Goal: Book appointment/travel/reservation

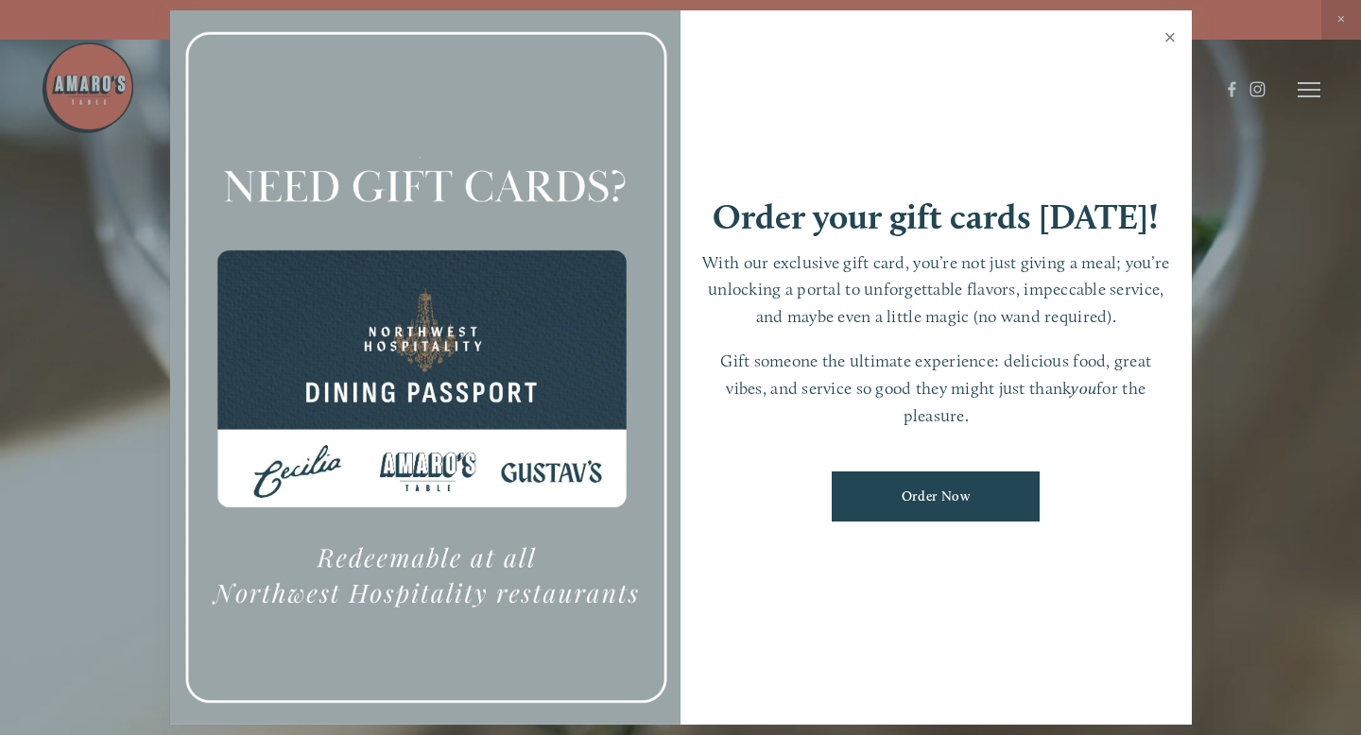
click at [1114, 32] on link "Close" at bounding box center [1170, 39] width 37 height 53
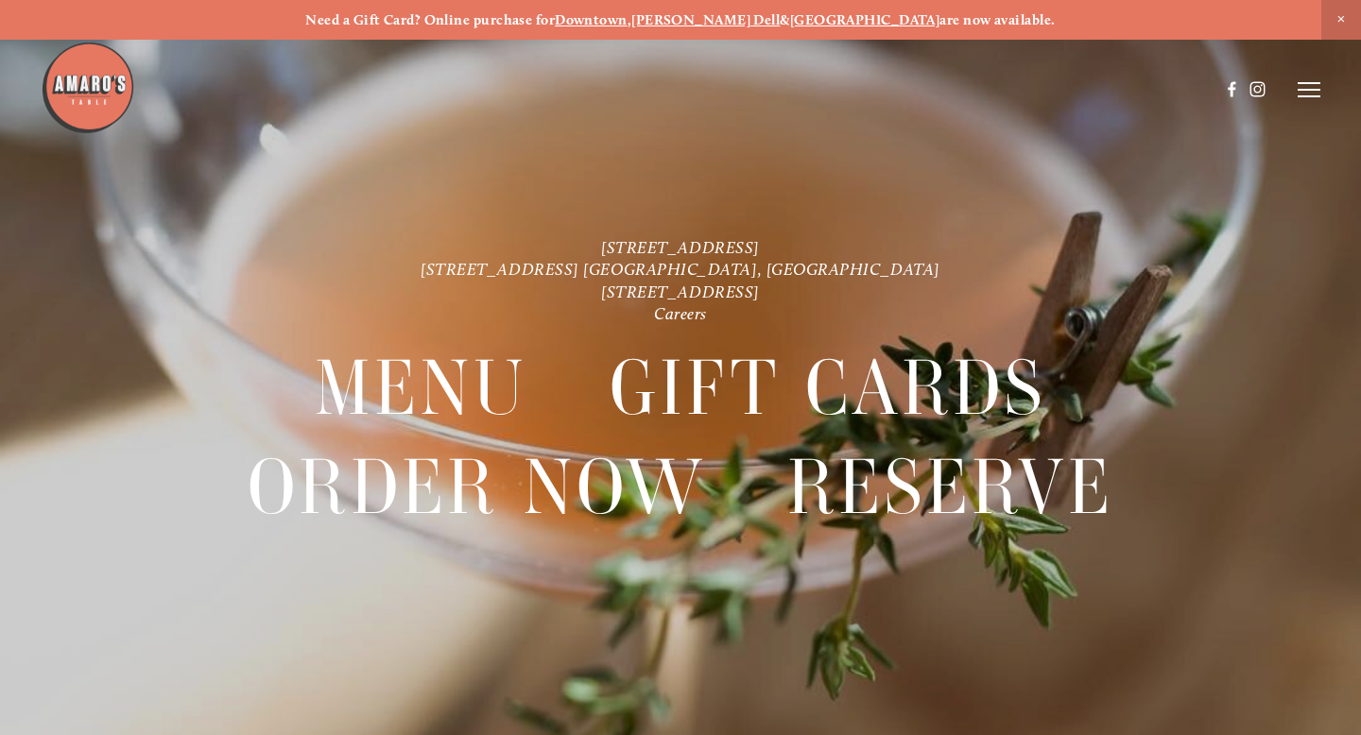
click at [1114, 83] on line at bounding box center [1309, 83] width 23 height 0
click at [949, 89] on header "Menu Order Now Visit Gallery 0" at bounding box center [680, 89] width 1361 height 179
click at [968, 90] on span "Menu" at bounding box center [973, 89] width 35 height 16
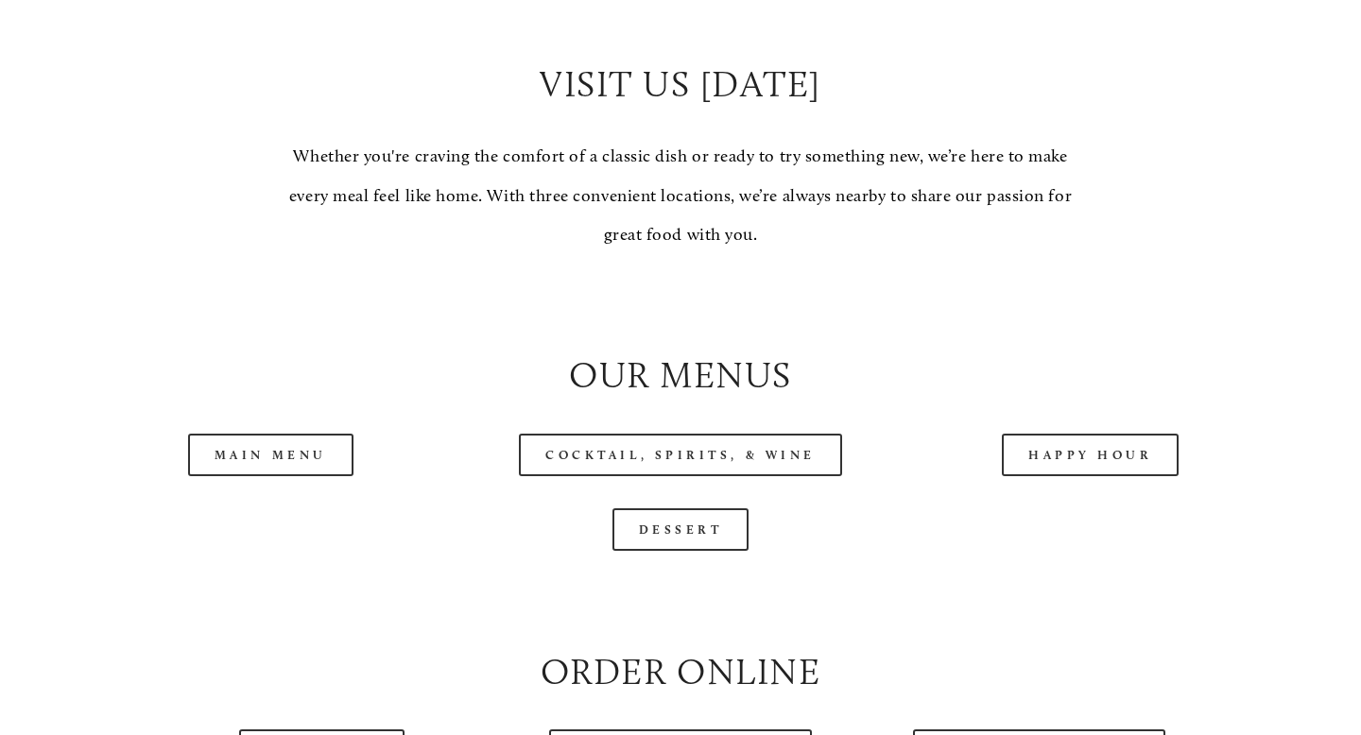
scroll to position [1681, 0]
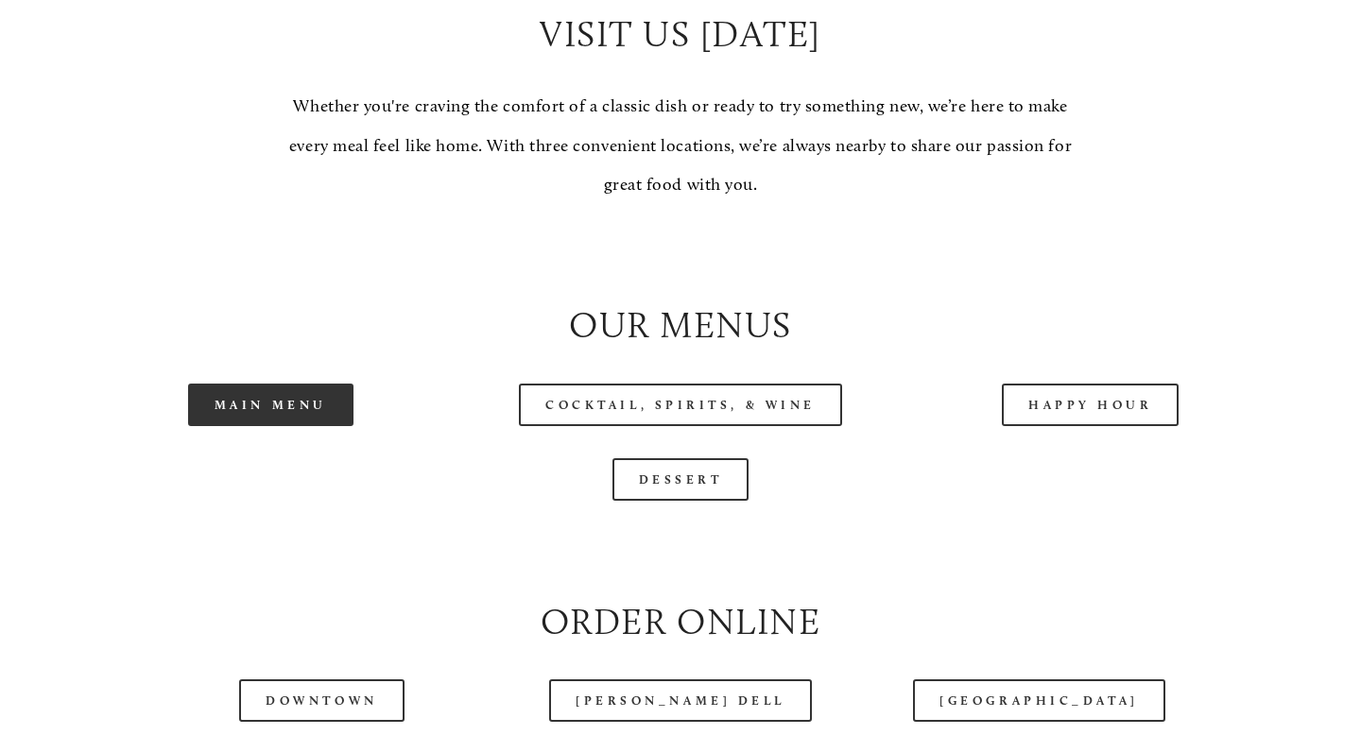
click at [320, 405] on link "Main Menu" at bounding box center [270, 405] width 165 height 43
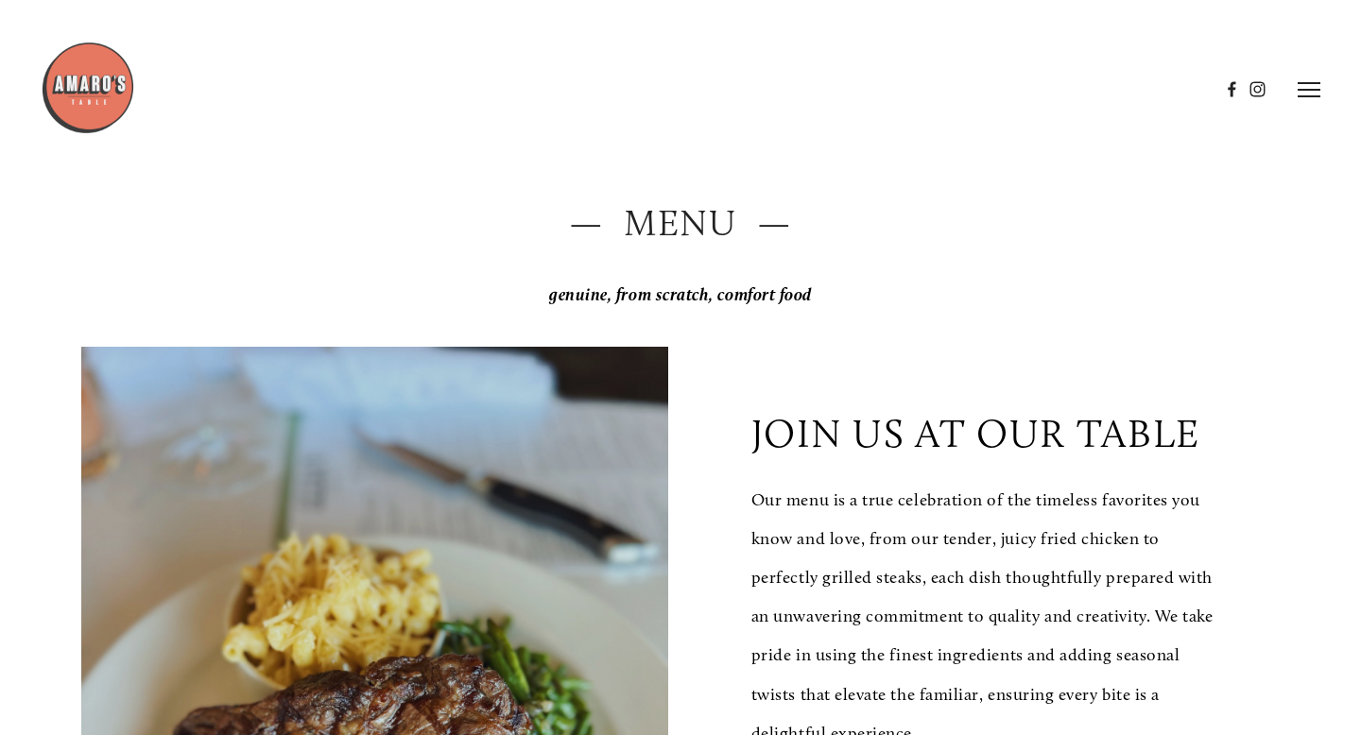
scroll to position [0, 0]
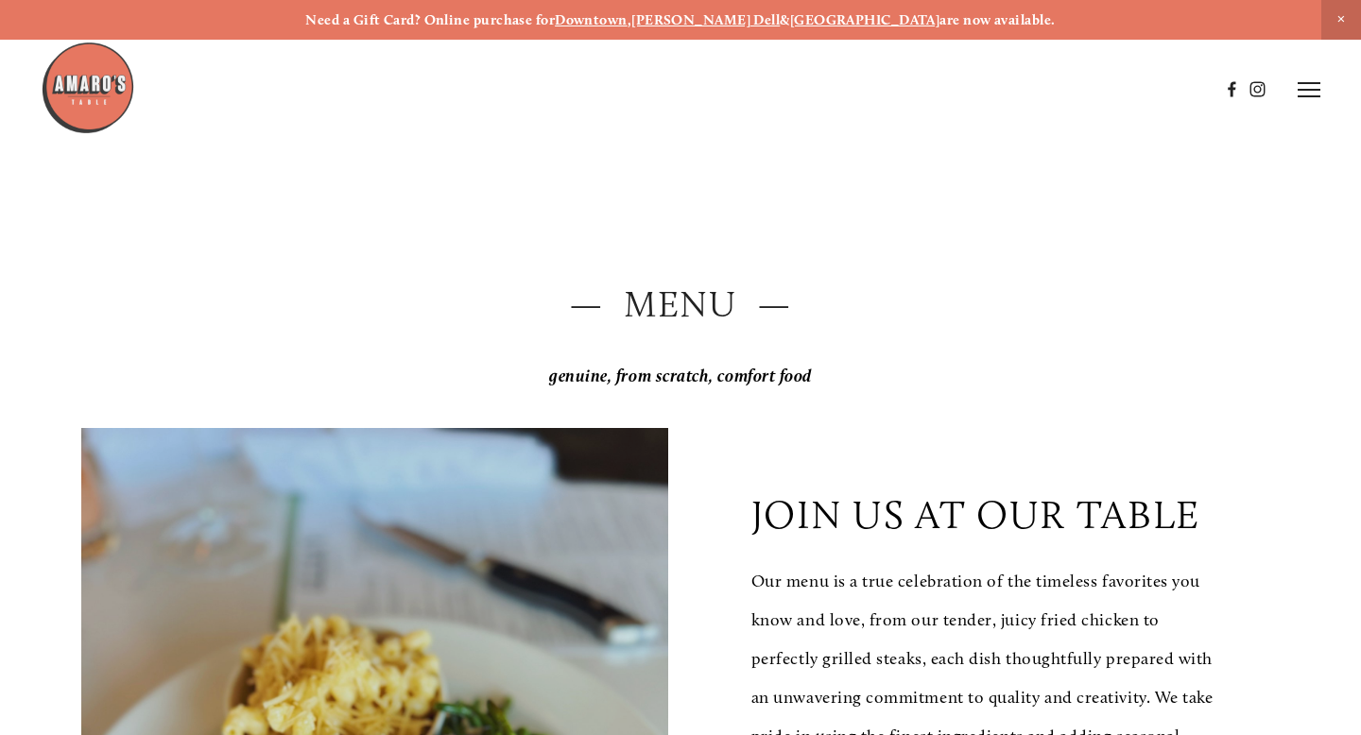
click at [1114, 95] on icon at bounding box center [1309, 89] width 23 height 17
click at [1080, 87] on span "Visit" at bounding box center [1093, 89] width 27 height 16
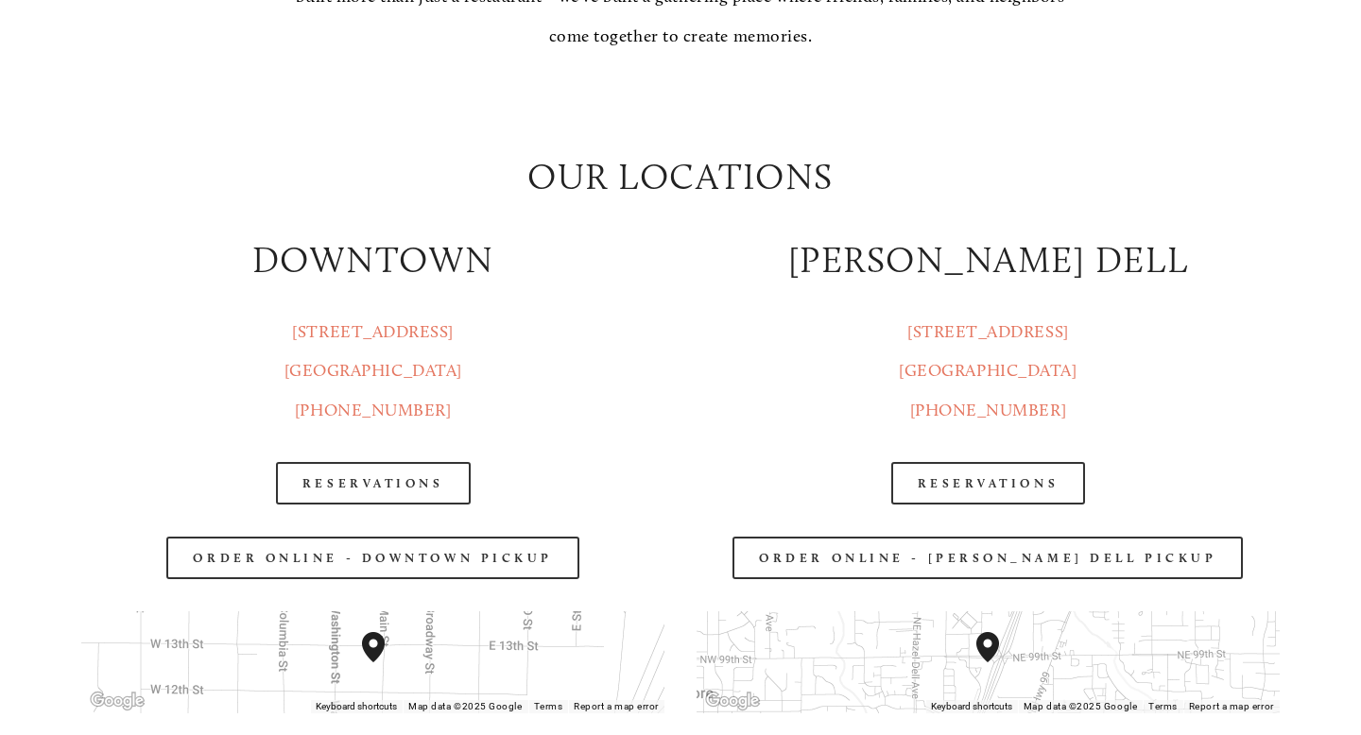
scroll to position [2135, 0]
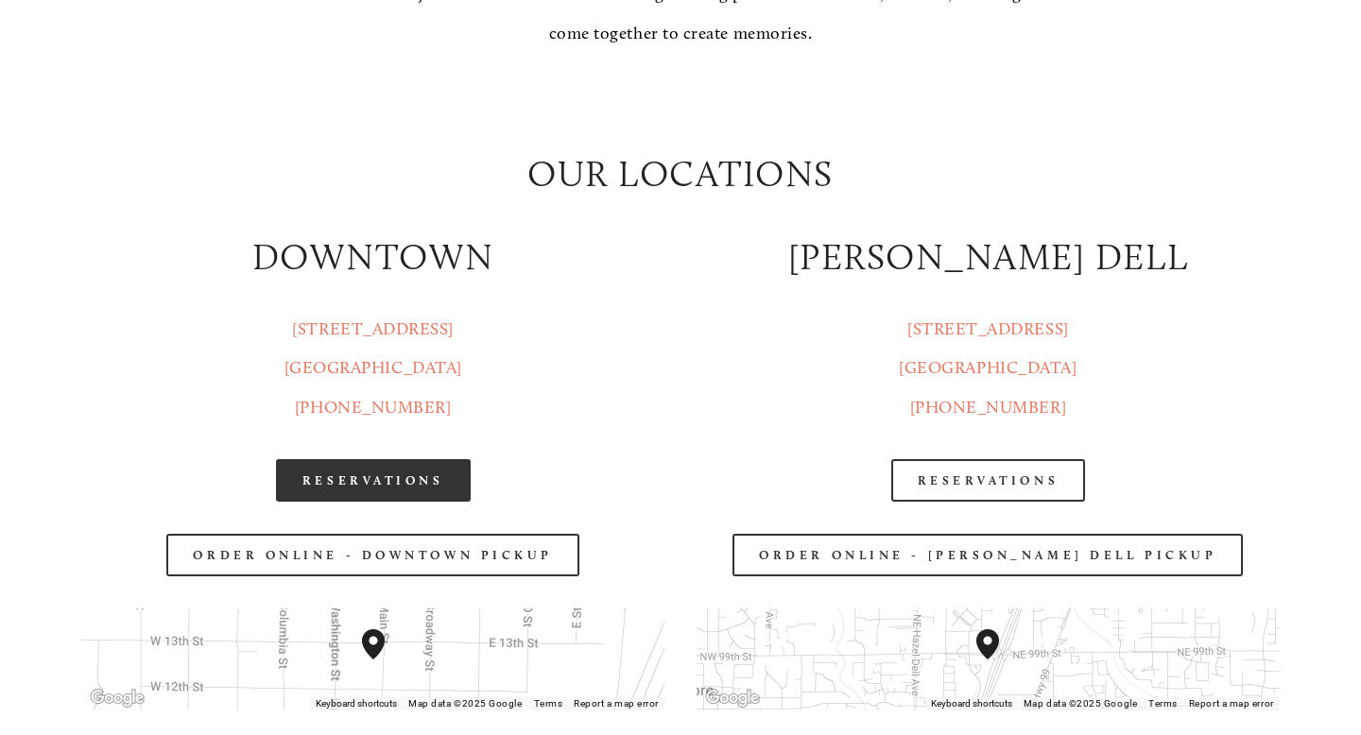
click at [439, 475] on link "Reservations" at bounding box center [373, 480] width 195 height 43
